Goal: Information Seeking & Learning: Compare options

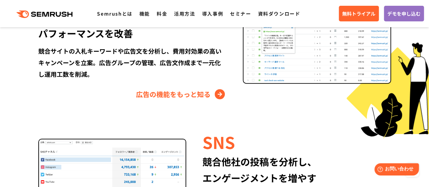
scroll to position [747, 0]
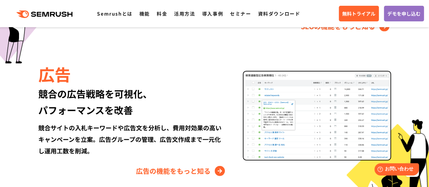
drag, startPoint x: 235, startPoint y: 1, endPoint x: 99, endPoint y: 65, distance: 149.9
click at [99, 68] on div "広告" at bounding box center [132, 73] width 188 height 23
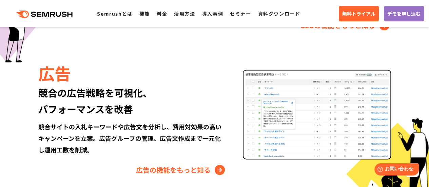
scroll to position [781, 0]
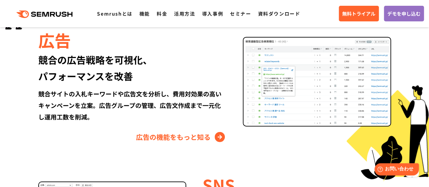
click at [182, 93] on div "競合サイトの入札キーワードや広告文を分析し、費用対効果の高いキャンペーンを立案。広告グループの管理、広告文作成まで一元化し運用工数を削減。" at bounding box center [132, 105] width 188 height 35
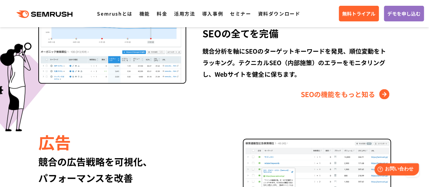
click at [215, 75] on div "競合分析を軸にSEOのターゲットキーワードを発見、順位変動をトラッキング。テクニカルSEO（内部施策）のエラーをモニタリングし、Webサイトを健全に保ちます。" at bounding box center [297, 62] width 188 height 35
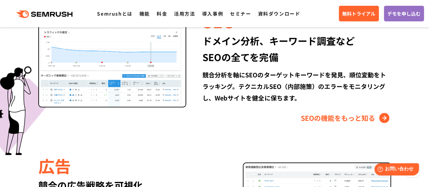
scroll to position [645, 0]
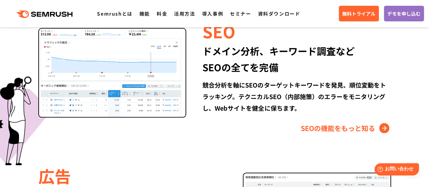
click at [212, 68] on div "ドメイン分析、キーワード調査など SEOの全てを完備" at bounding box center [297, 59] width 188 height 33
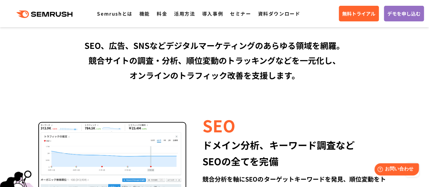
scroll to position [509, 0]
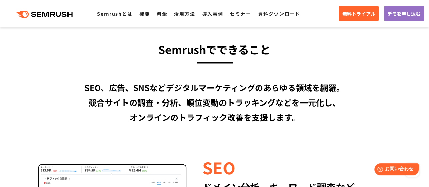
click at [205, 85] on div "SEO、広告、SNSなどデジタルマーケティングのあらゆる領域を網羅。 競合サイトの調査・分析、順位変動のトラッキングなどを一元化し、 オンラインのトラフィック…" at bounding box center [215, 102] width 390 height 45
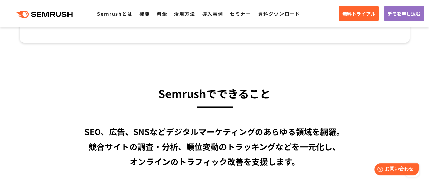
scroll to position [441, 0]
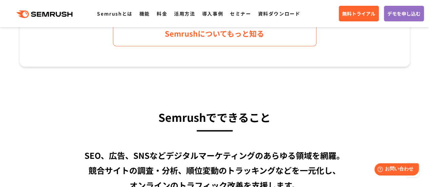
click at [202, 116] on h3 "Semrushでできること" at bounding box center [215, 117] width 390 height 18
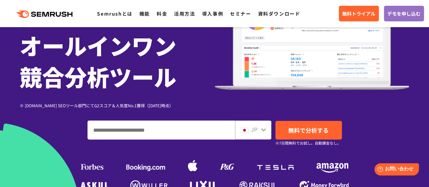
scroll to position [0, 0]
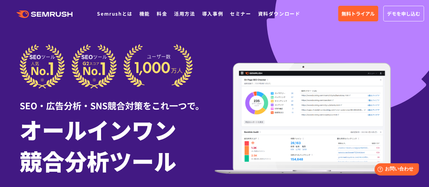
click at [128, 127] on h1 "オールインワン 競合分析ツール" at bounding box center [117, 145] width 195 height 62
click at [159, 16] on link "料金" at bounding box center [162, 13] width 11 height 7
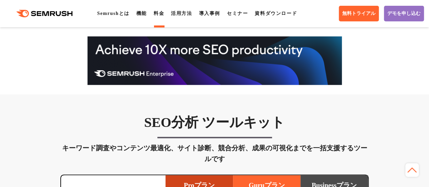
scroll to position [373, 0]
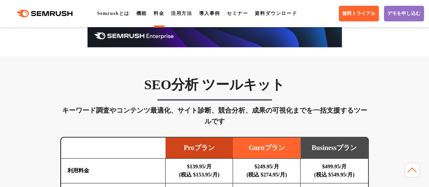
click at [325, 109] on div "キーワード調査やコンテンツ最適化、サイト診断、競合分析、成果の可視化までを一括支援するツールです" at bounding box center [214, 116] width 309 height 22
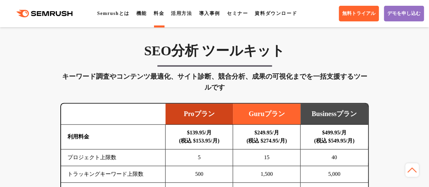
scroll to position [475, 0]
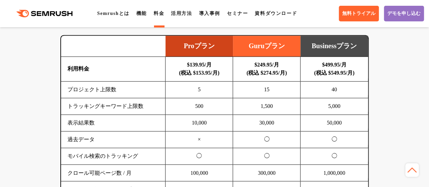
click at [336, 73] on b "$499.95/月 (税込 $549.95/月)" at bounding box center [334, 69] width 40 height 14
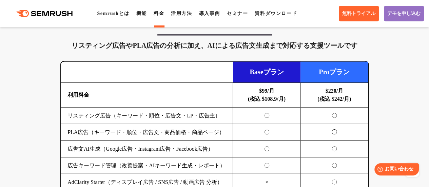
scroll to position [781, 0]
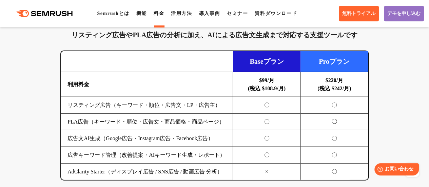
click at [332, 80] on b "$220/月 (税込 $242/月)" at bounding box center [335, 84] width 34 height 14
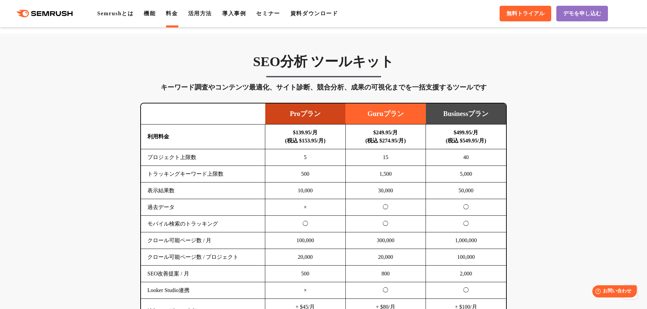
scroll to position [338, 0]
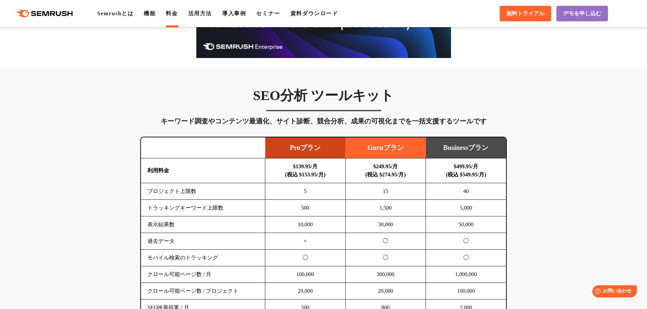
click at [307, 99] on h3 "SEO分析 ツールキット" at bounding box center [323, 95] width 366 height 17
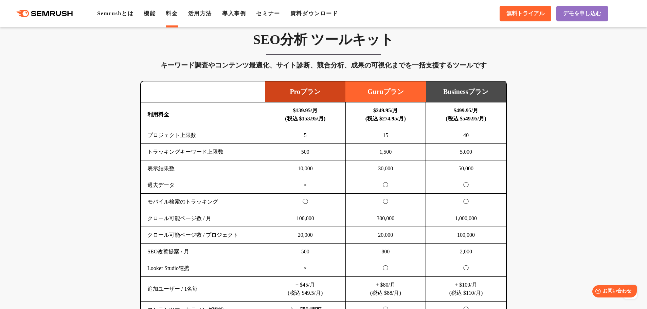
scroll to position [406, 0]
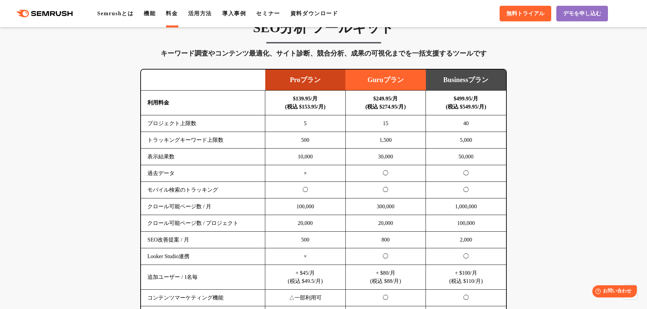
click at [245, 144] on td "トラッキングキーワード上限数" at bounding box center [203, 140] width 124 height 17
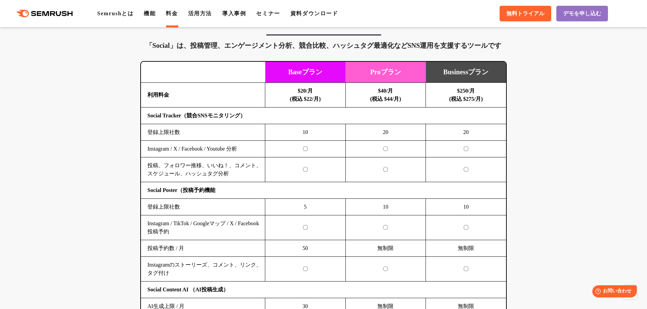
scroll to position [1371, 0]
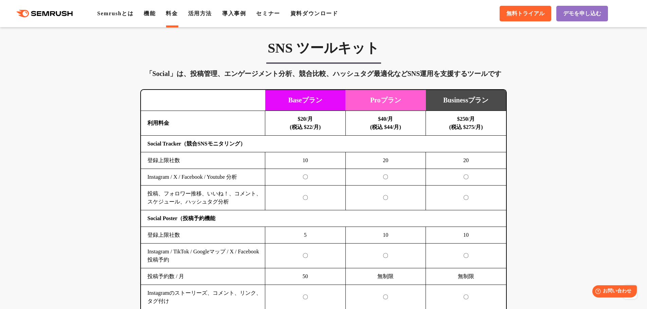
click at [198, 143] on b "Social Tracker（競合SNSモニタリング）" at bounding box center [196, 144] width 98 height 6
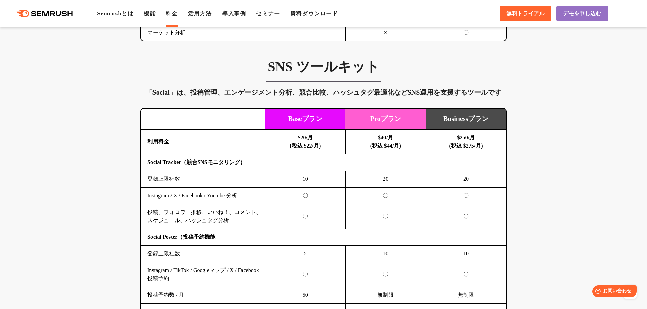
scroll to position [1337, 0]
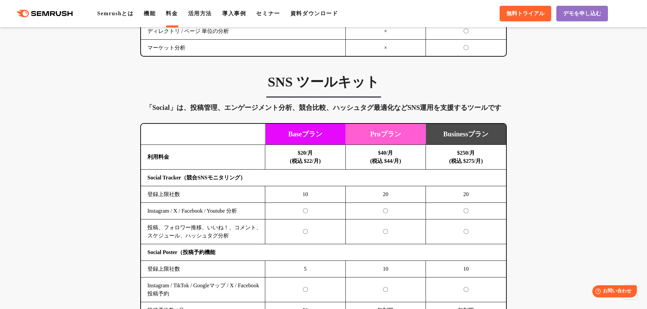
click at [163, 109] on div "「Social」は、投稿管理、エンゲージメント分析、競合比較、ハッシュタグ最適化などSNS運用を支援するツールです" at bounding box center [323, 107] width 366 height 11
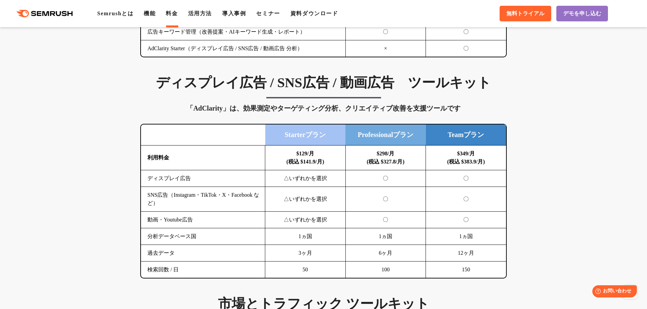
scroll to position [896, 0]
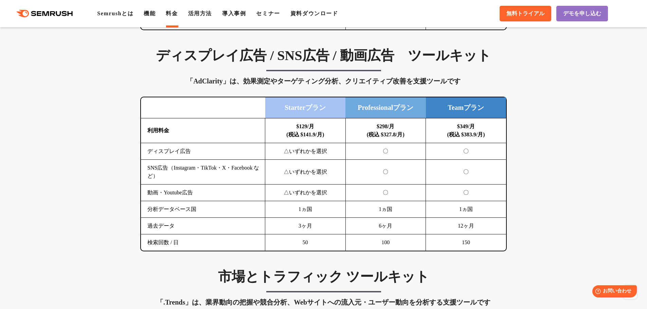
click at [183, 187] on td "分析データベース国" at bounding box center [203, 209] width 124 height 17
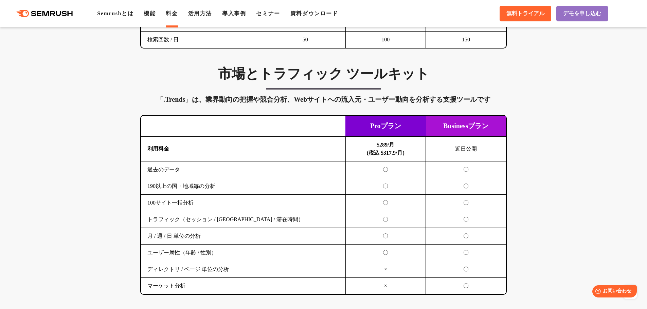
scroll to position [1100, 0]
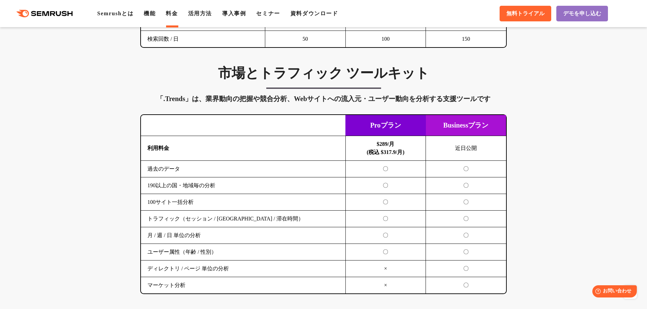
click at [180, 186] on td "190以上の国・地域毎の分析" at bounding box center [243, 186] width 204 height 17
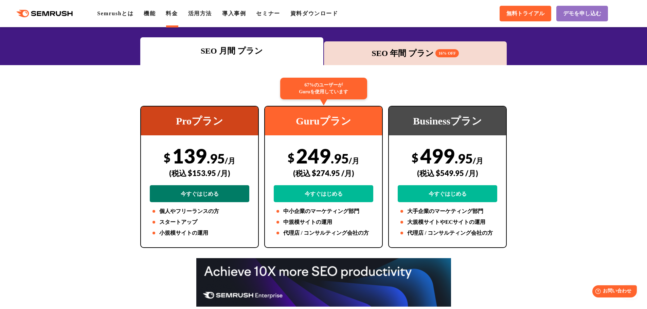
scroll to position [0, 0]
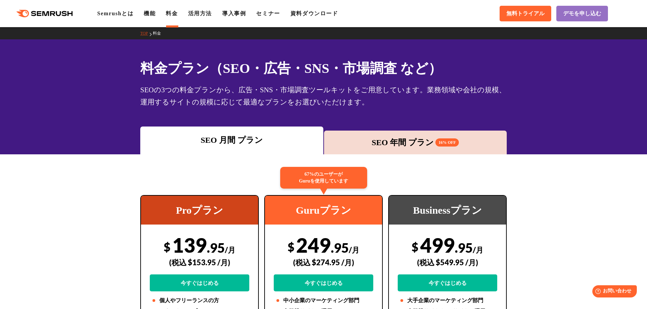
click at [199, 103] on div "SEOの3つの料金プランから、広告・SNS・市場調査ツールキットをご用意しています。業務領域や会社の規模、運用するサイトの規模に応じて最適なプランをお選びいた…" at bounding box center [323, 96] width 366 height 24
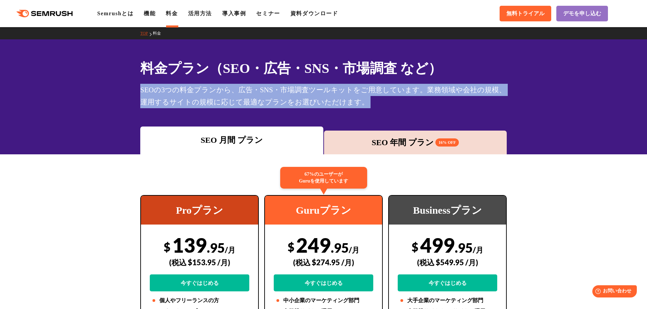
click at [199, 103] on div "SEOの3つの料金プランから、広告・SNS・市場調査ツールキットをご用意しています。業務領域や会社の規模、運用するサイトの規模に応じて最適なプランをお選びいた…" at bounding box center [323, 96] width 366 height 24
click at [201, 96] on div "SEOの3つの料金プランから、広告・SNS・市場調査ツールキットをご用意しています。業務領域や会社の規模、運用するサイトの規模に応じて最適なプランをお選びいた…" at bounding box center [323, 96] width 366 height 24
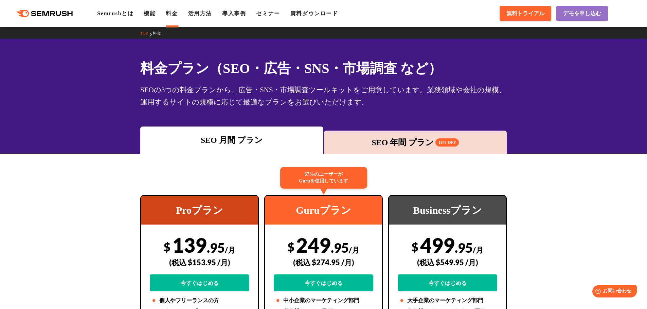
click at [197, 73] on h1 "料金プラン（SEO・広告・SNS・市場調査 など）" at bounding box center [323, 68] width 366 height 20
